Goal: Find specific page/section: Find specific page/section

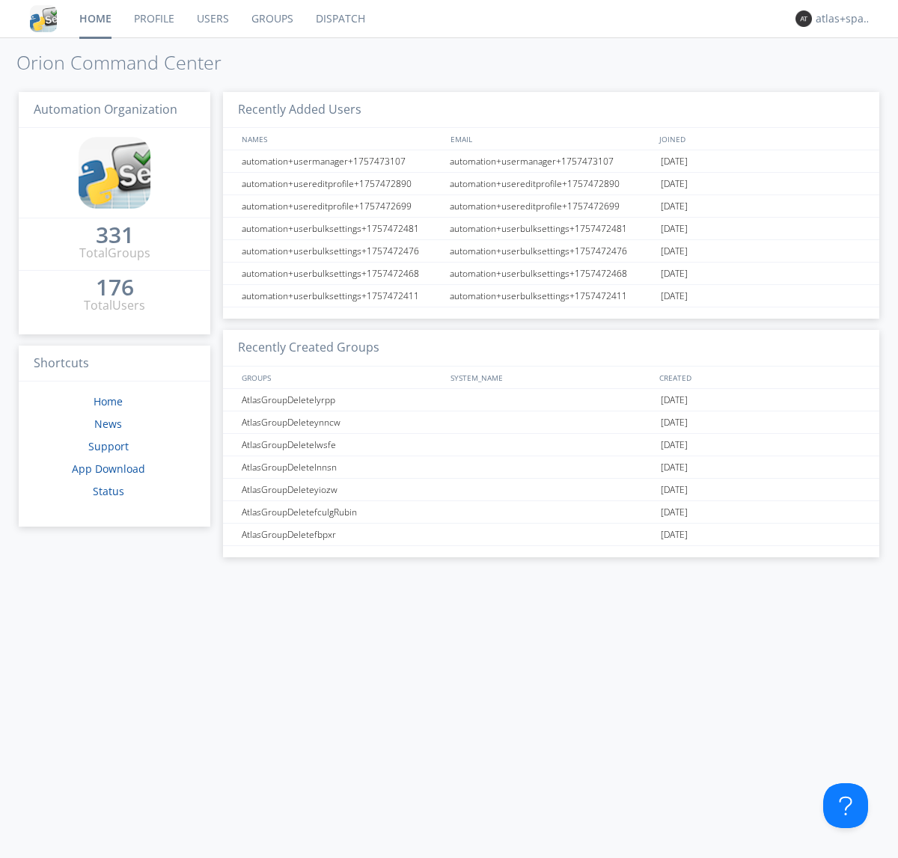
click at [339, 19] on link "Dispatch" at bounding box center [340, 18] width 72 height 37
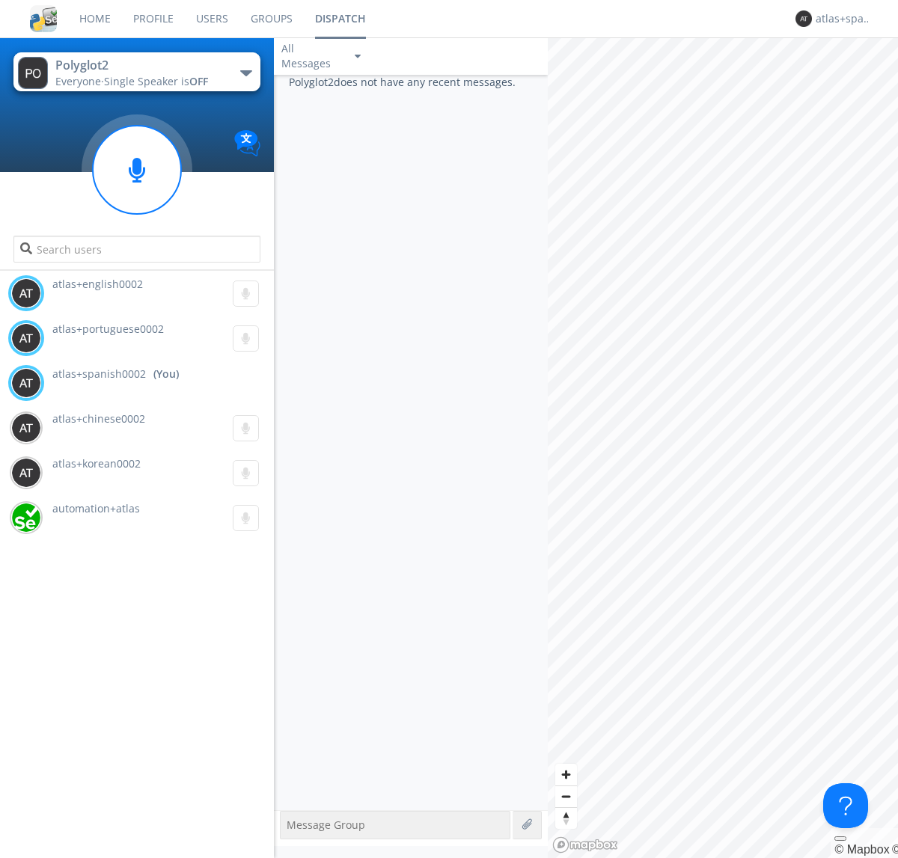
click at [245, 73] on div "button" at bounding box center [246, 73] width 12 height 6
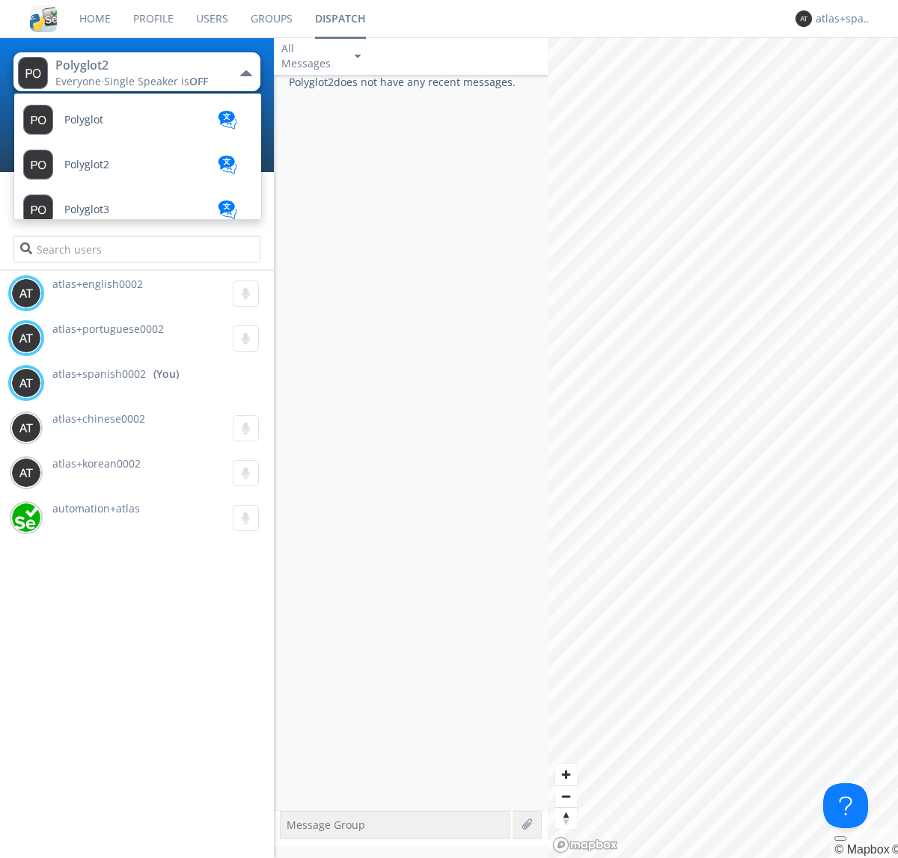
click at [87, 209] on span "Polyglot3" at bounding box center [86, 209] width 45 height 11
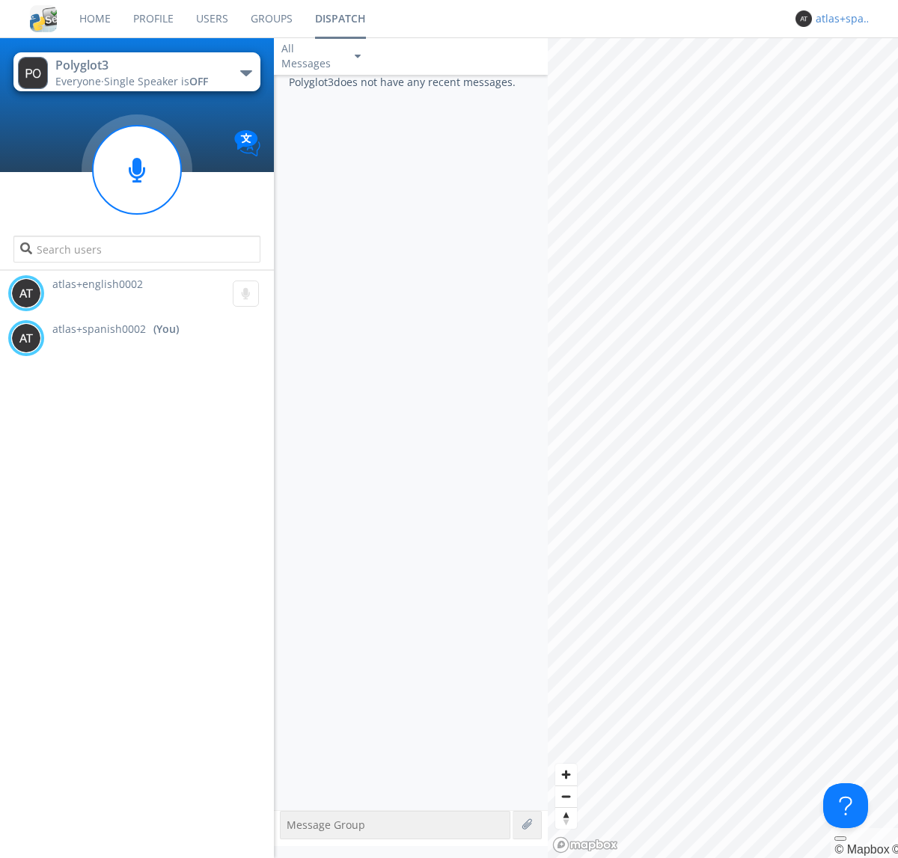
click at [839, 19] on div "atlas+spanish0002" at bounding box center [843, 18] width 56 height 15
